Goal: Task Accomplishment & Management: Use online tool/utility

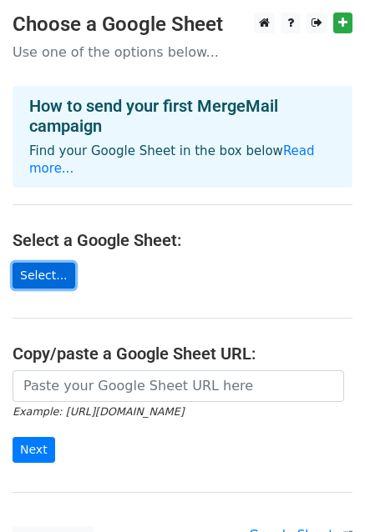
click at [44, 263] on link "Select..." at bounding box center [44, 276] width 63 height 26
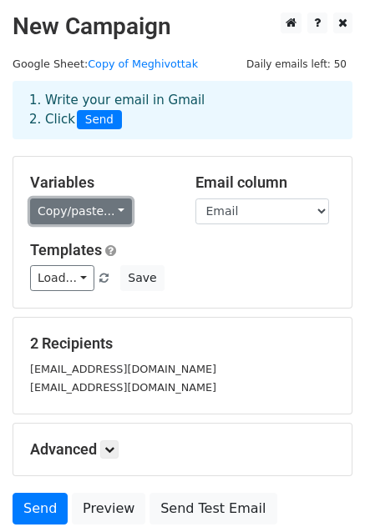
click at [113, 211] on link "Copy/paste..." at bounding box center [81, 212] width 102 height 26
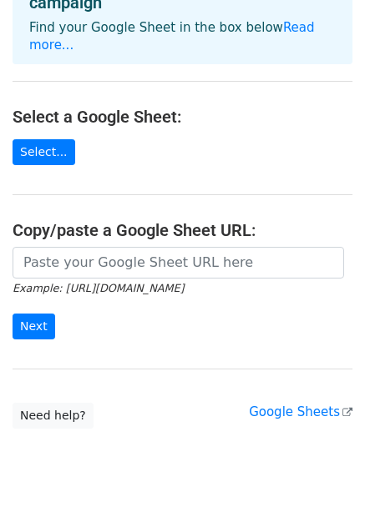
scroll to position [136, 0]
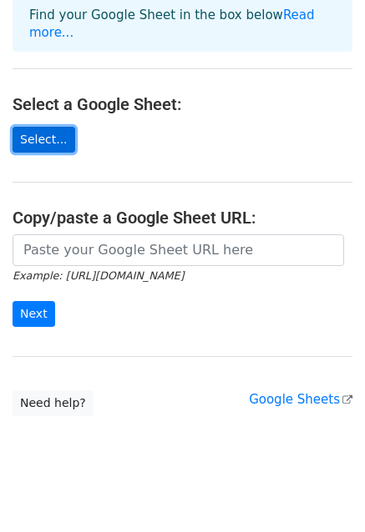
click at [47, 127] on link "Select..." at bounding box center [44, 140] width 63 height 26
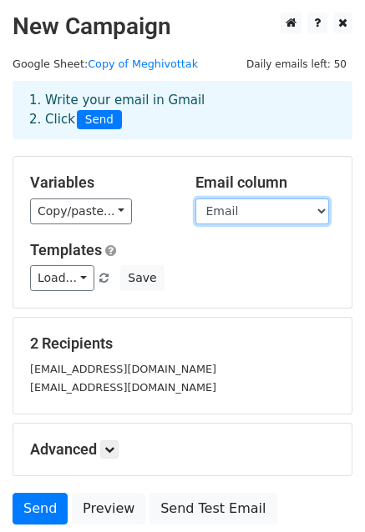
click at [320, 212] on select "Email Keresztnev Vezeteknev" at bounding box center [262, 212] width 134 height 26
click at [195, 199] on select "Email Keresztnev Vezeteknev" at bounding box center [262, 212] width 134 height 26
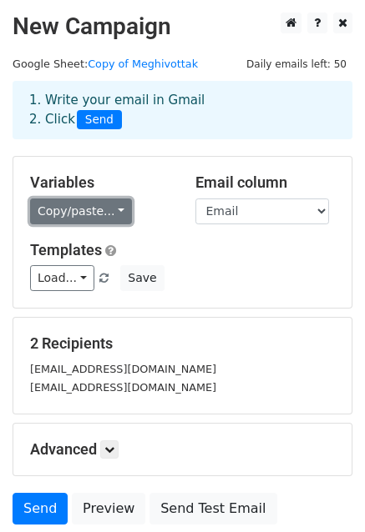
click at [123, 209] on link "Copy/paste..." at bounding box center [81, 212] width 102 height 26
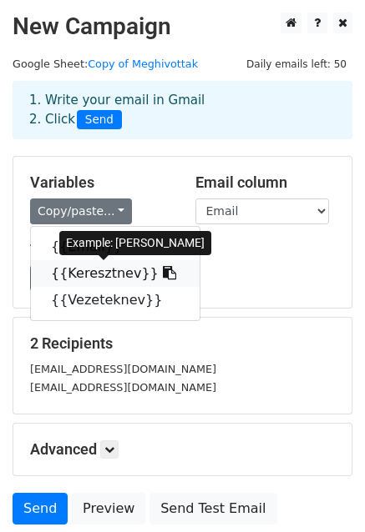
click at [113, 274] on link "{{Keresztnev}}" at bounding box center [115, 273] width 169 height 27
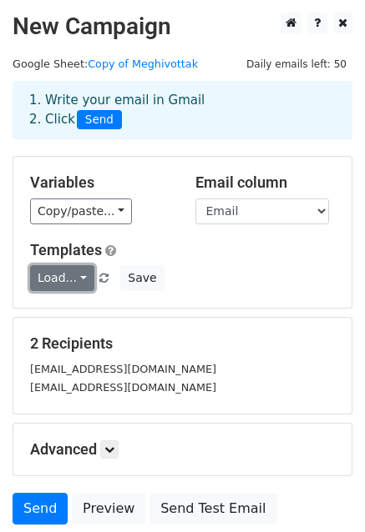
click at [87, 280] on link "Load..." at bounding box center [62, 278] width 64 height 26
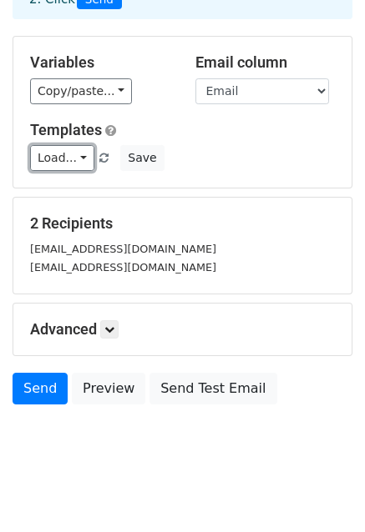
scroll to position [135, 0]
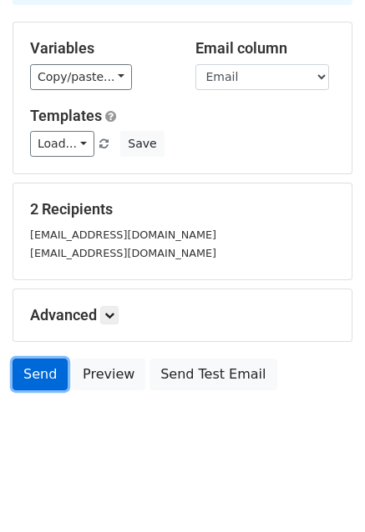
click at [42, 376] on link "Send" at bounding box center [40, 375] width 55 height 32
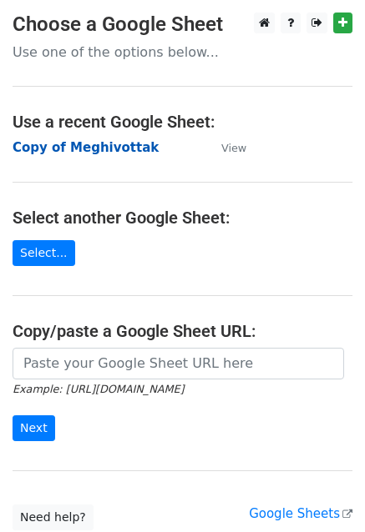
click at [73, 144] on strong "Copy of Meghivottak" at bounding box center [86, 147] width 146 height 15
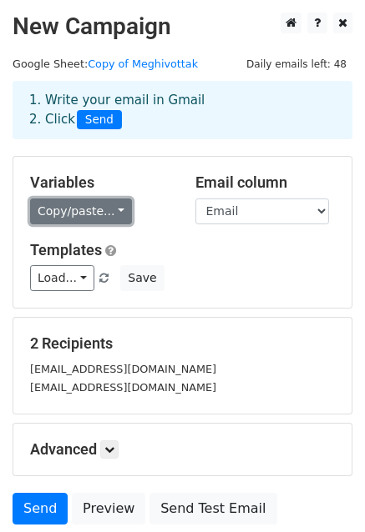
click at [116, 214] on link "Copy/paste..." at bounding box center [81, 212] width 102 height 26
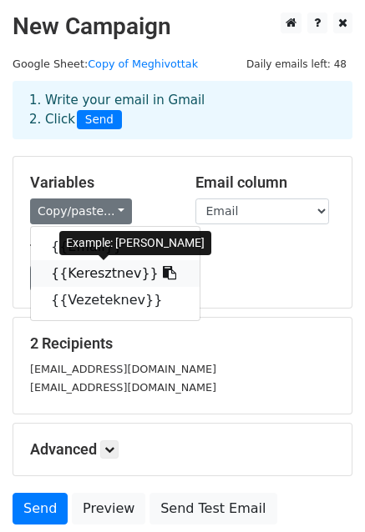
click at [106, 275] on link "{{Keresztnev}}" at bounding box center [115, 273] width 169 height 27
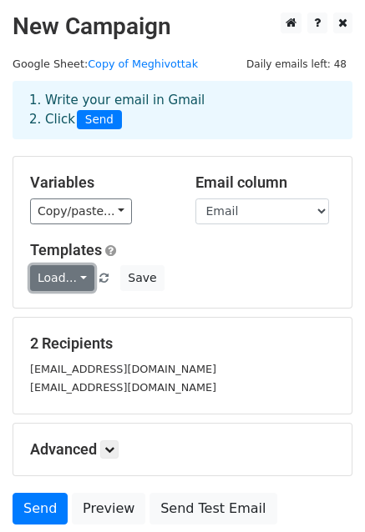
click at [82, 280] on link "Load..." at bounding box center [62, 278] width 64 height 26
click at [162, 368] on div "ha5gal@qso.hu" at bounding box center [183, 369] width 330 height 19
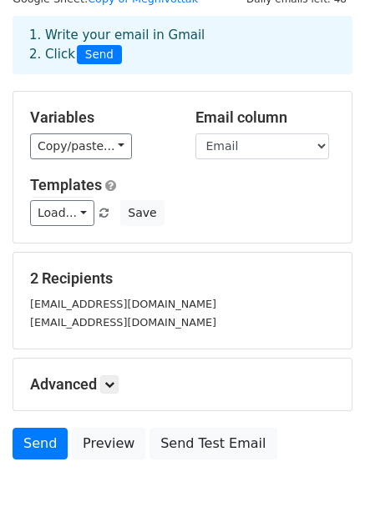
scroll to position [69, 0]
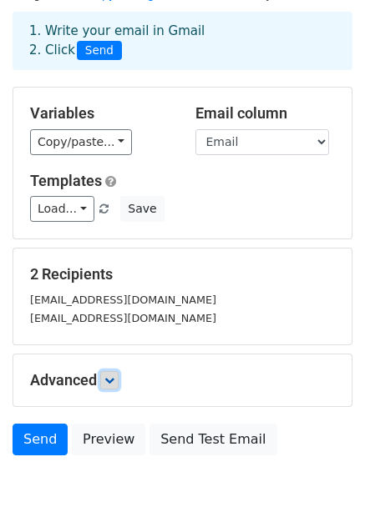
click at [114, 381] on icon at bounding box center [109, 381] width 10 height 10
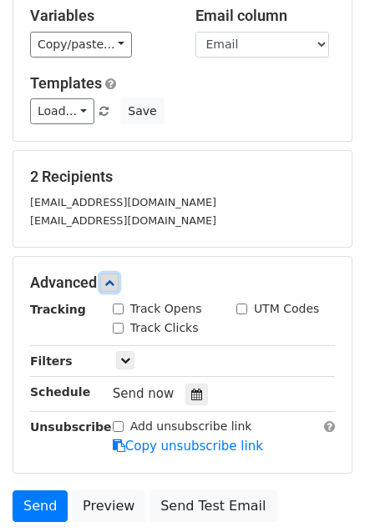
scroll to position [162, 0]
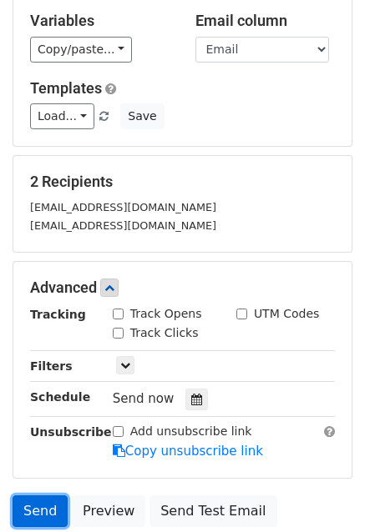
click at [38, 512] on link "Send" at bounding box center [40, 512] width 55 height 32
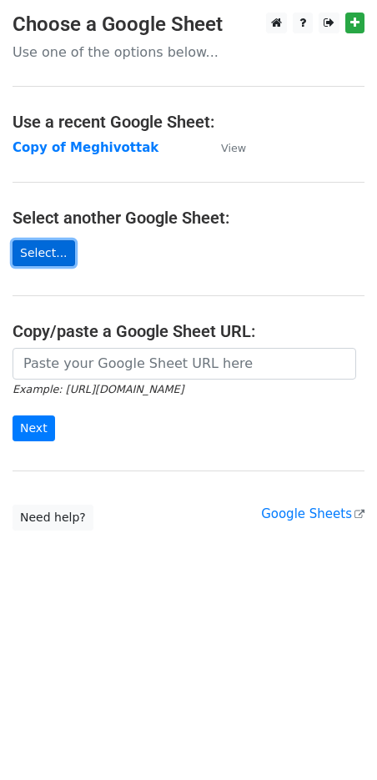
click at [66, 251] on link "Select..." at bounding box center [44, 253] width 63 height 26
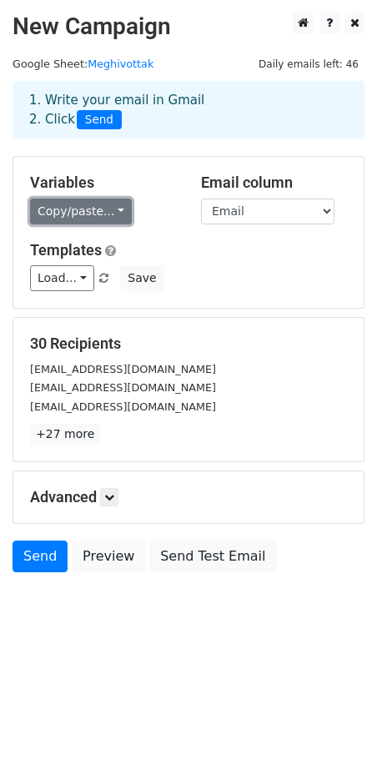
click at [116, 214] on link "Copy/paste..." at bounding box center [81, 212] width 102 height 26
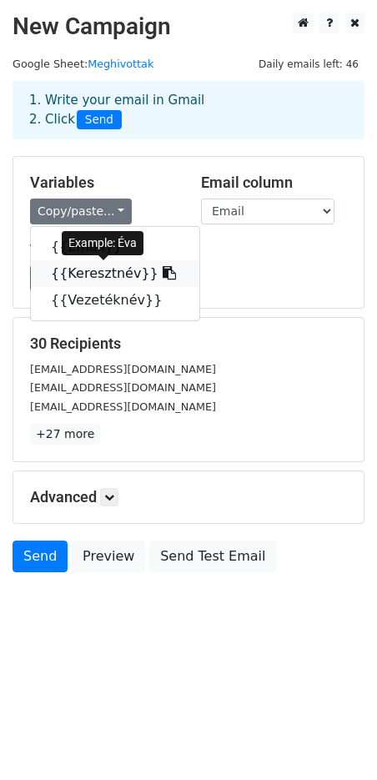
click at [113, 279] on link "{{Keresztnév}}" at bounding box center [115, 273] width 169 height 27
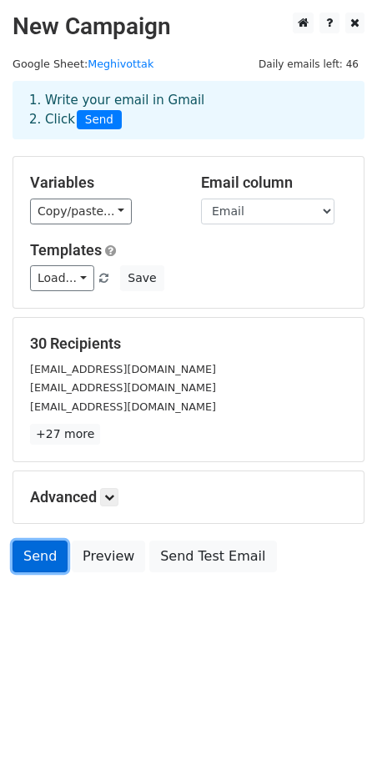
click at [42, 567] on link "Send" at bounding box center [40, 557] width 55 height 32
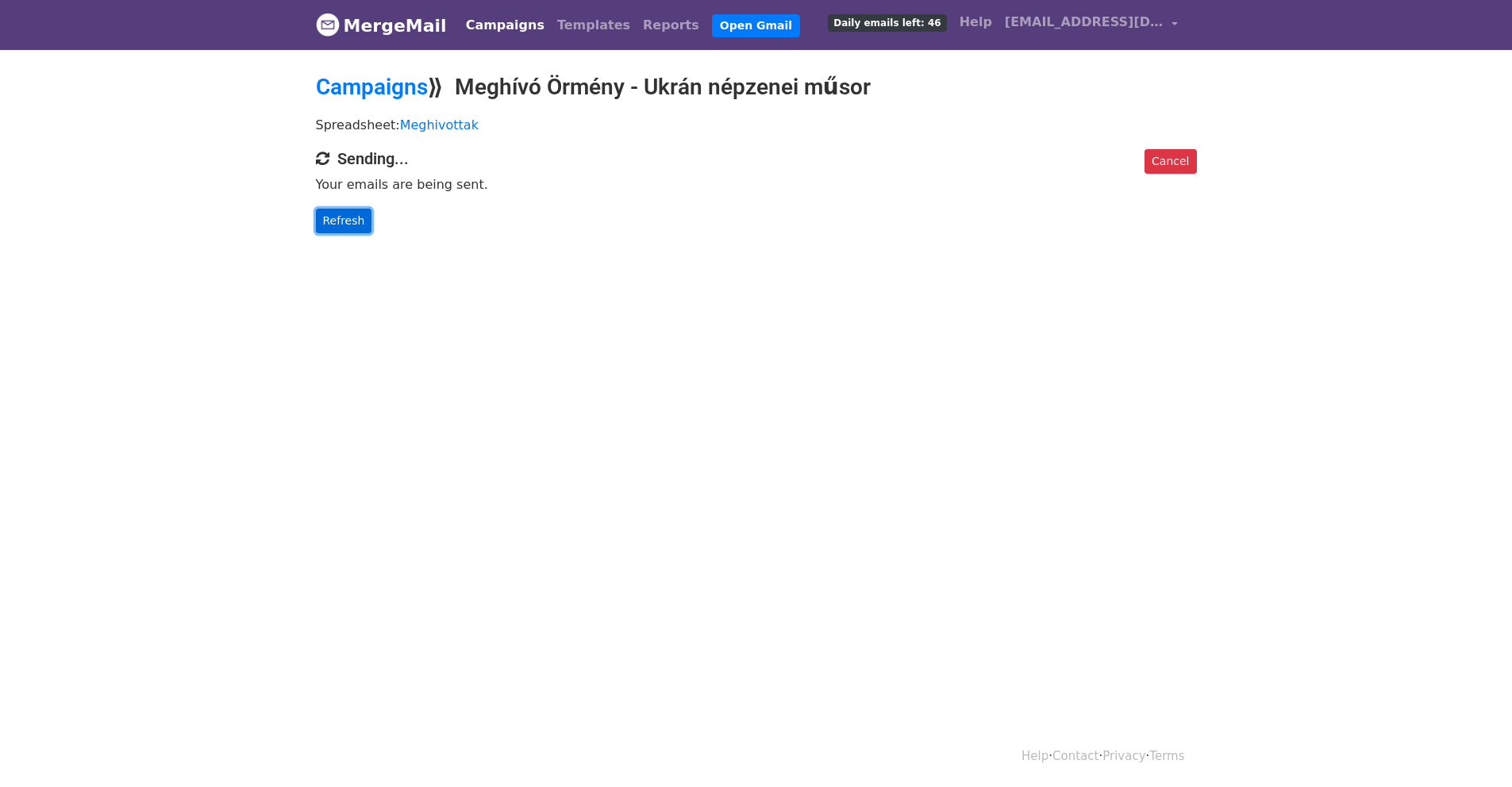
click at [351, 221] on link "Refresh" at bounding box center [343, 221] width 56 height 25
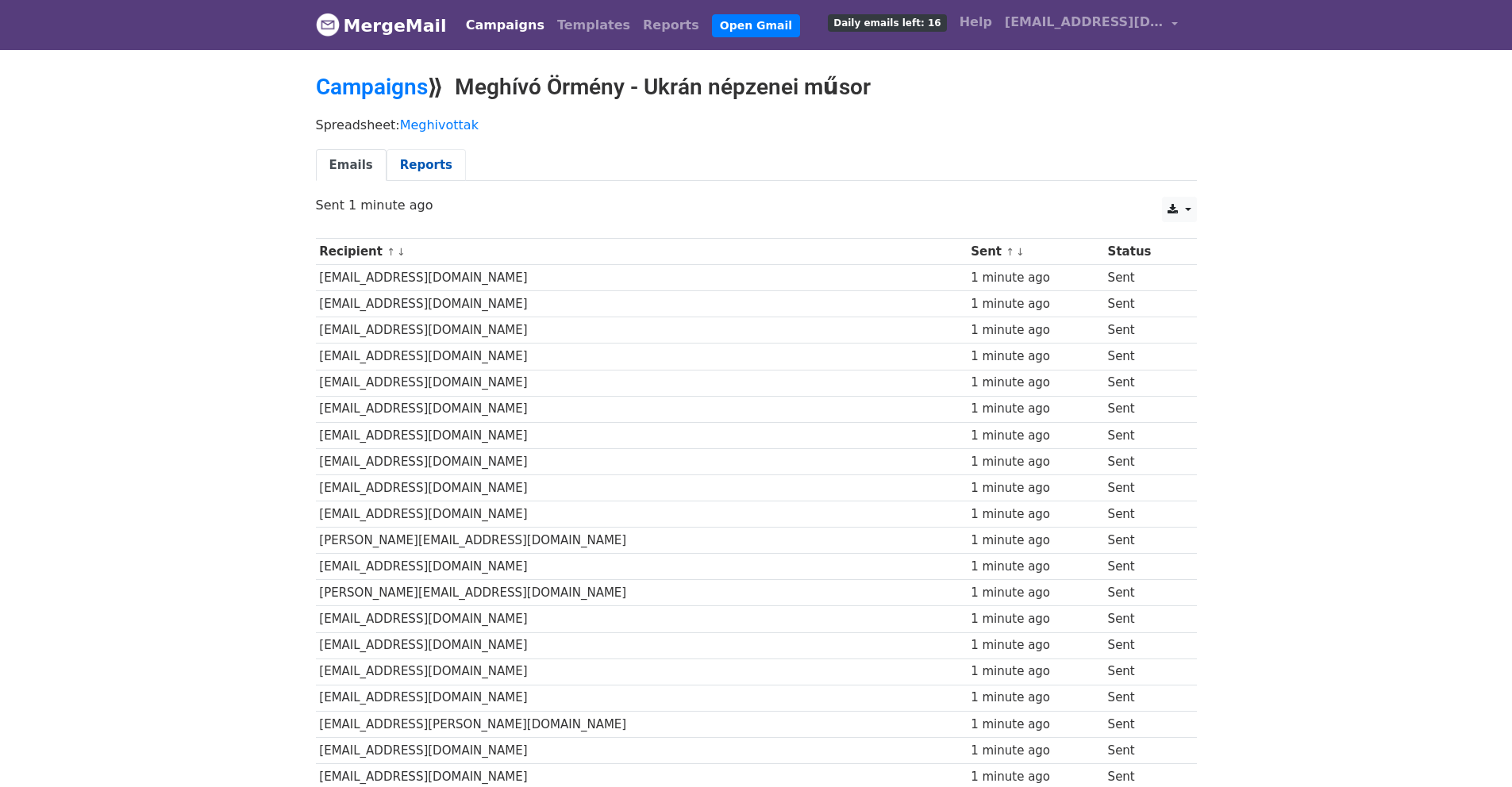
click at [415, 163] on link "Reports" at bounding box center [425, 165] width 79 height 32
